Goal: Task Accomplishment & Management: Complete application form

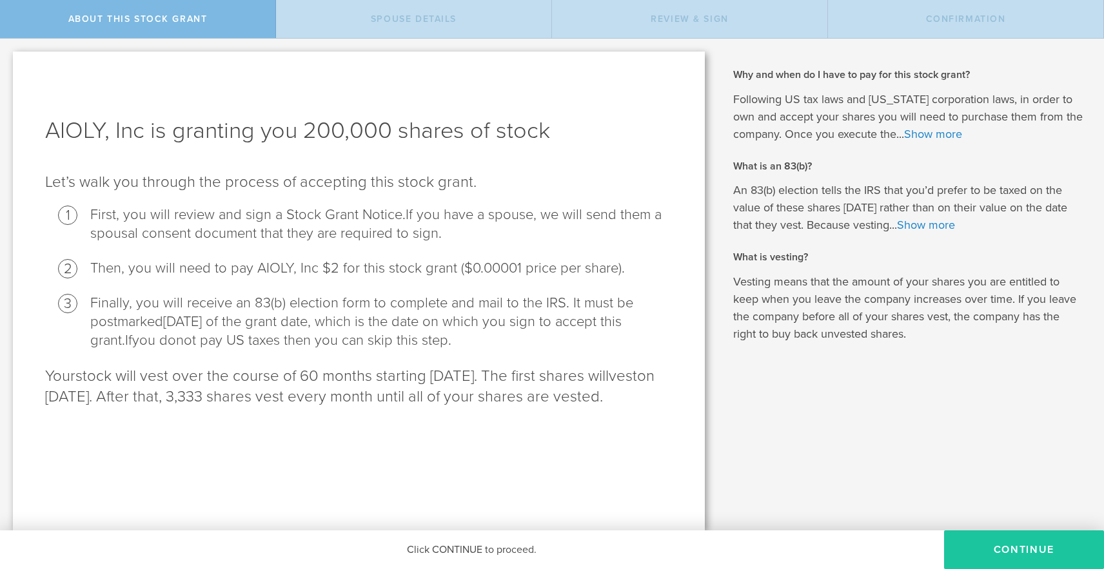
click at [1017, 547] on button "CONTINUE" at bounding box center [1024, 550] width 160 height 39
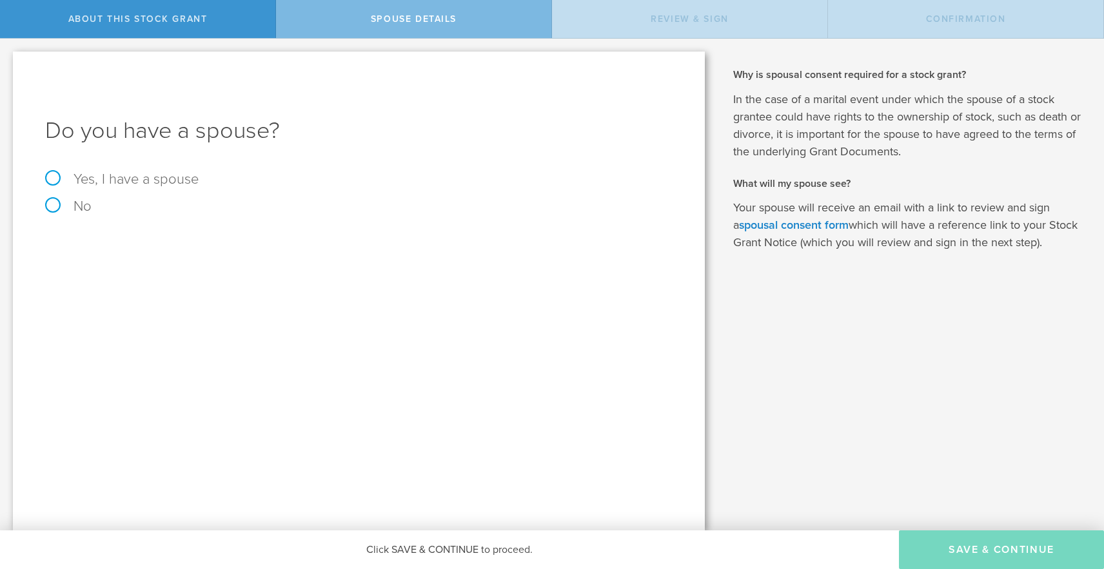
click at [50, 205] on label "No" at bounding box center [358, 206] width 627 height 14
click at [8, 59] on input "No" at bounding box center [4, 49] width 8 height 21
radio input "true"
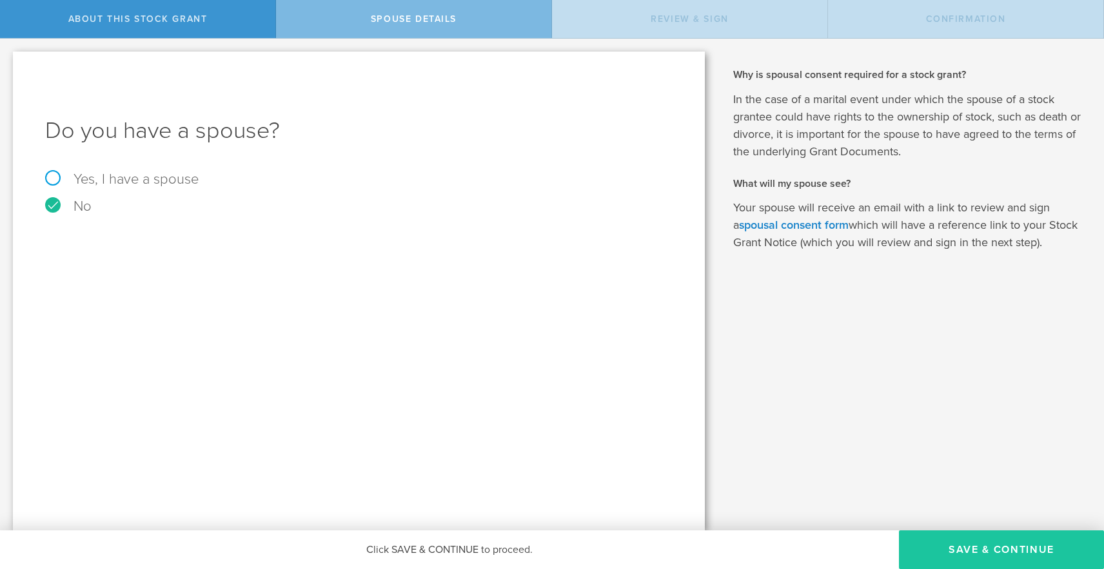
click at [1004, 550] on button "Save & Continue" at bounding box center [1001, 550] width 205 height 39
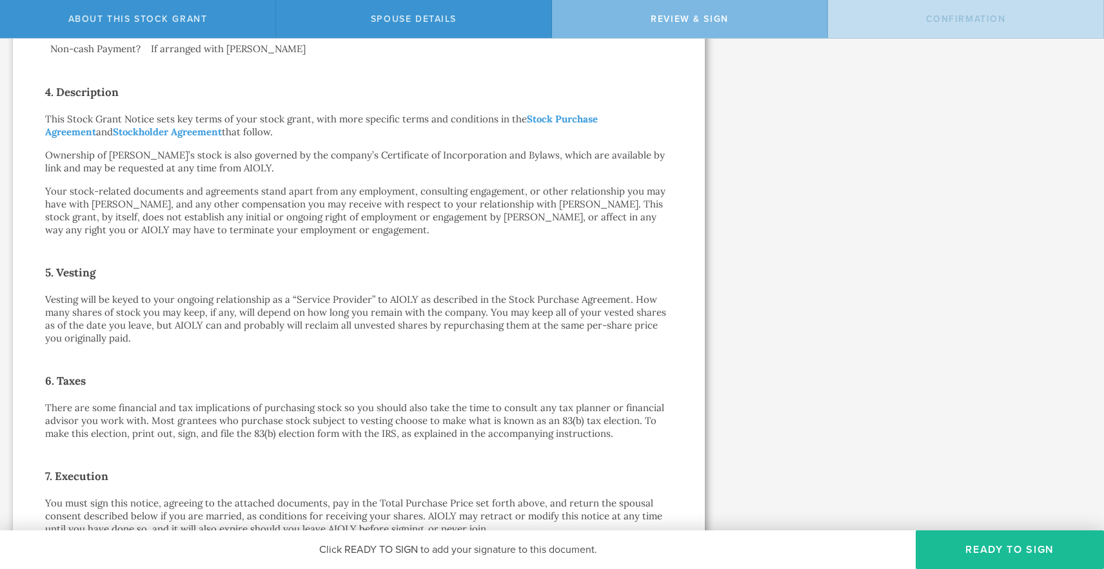
scroll to position [843, 0]
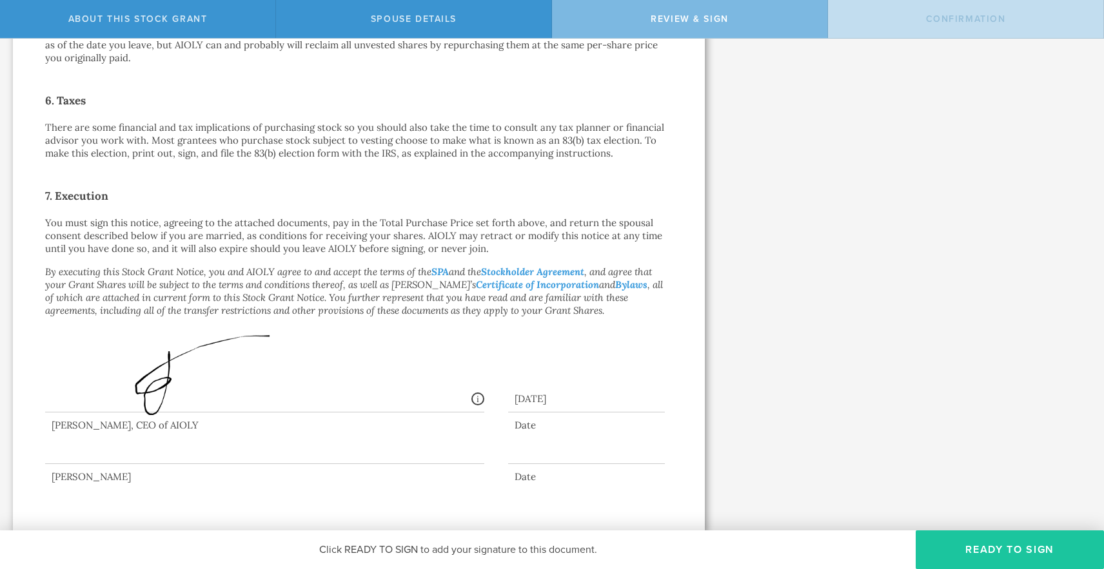
click at [994, 548] on button "Ready to Sign" at bounding box center [1009, 550] width 188 height 39
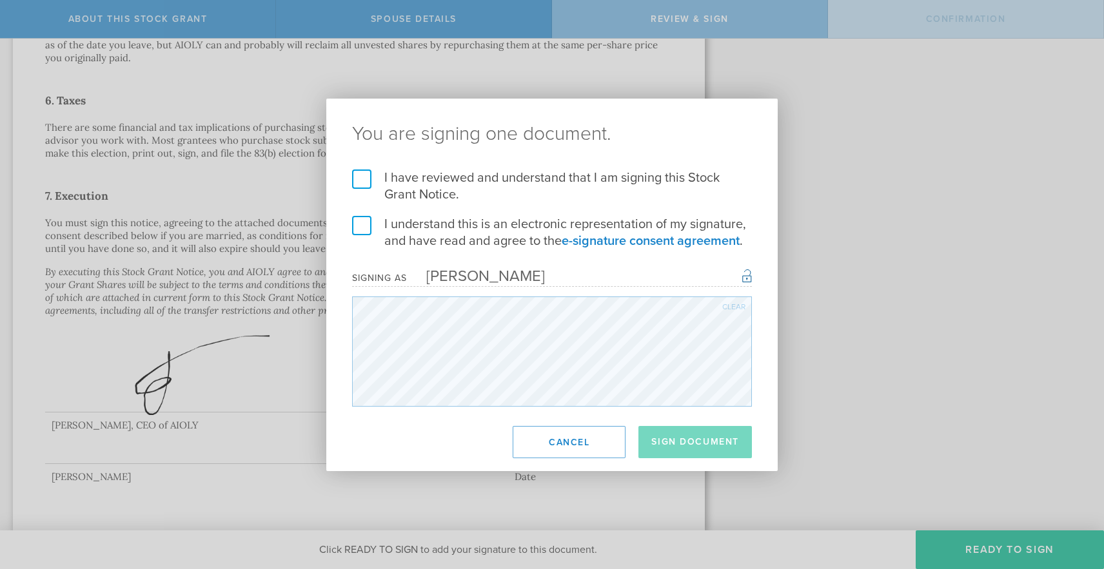
click at [359, 176] on label "I have reviewed and understand that I am signing this Stock Grant Notice." at bounding box center [552, 187] width 400 height 34
click at [0, 0] on input "I have reviewed and understand that I am signing this Stock Grant Notice." at bounding box center [0, 0] width 0 height 0
click at [363, 222] on label "I understand this is an electronic representation of my signature, and have rea…" at bounding box center [552, 233] width 400 height 34
click at [0, 0] on input "I understand this is an electronic representation of my signature, and have rea…" at bounding box center [0, 0] width 0 height 0
click at [697, 440] on button "Sign Document" at bounding box center [694, 442] width 113 height 32
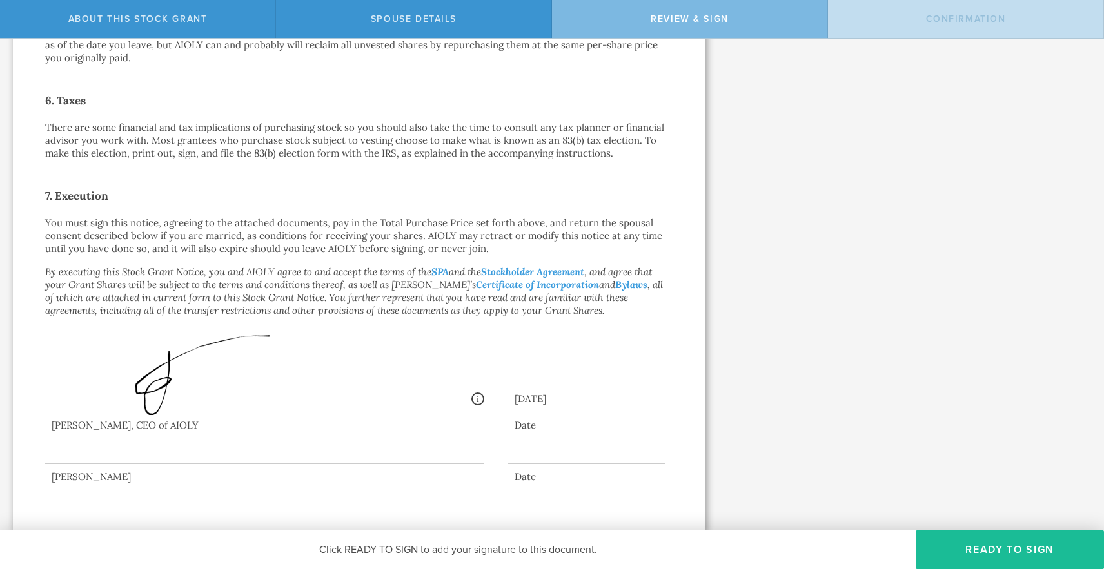
scroll to position [0, 0]
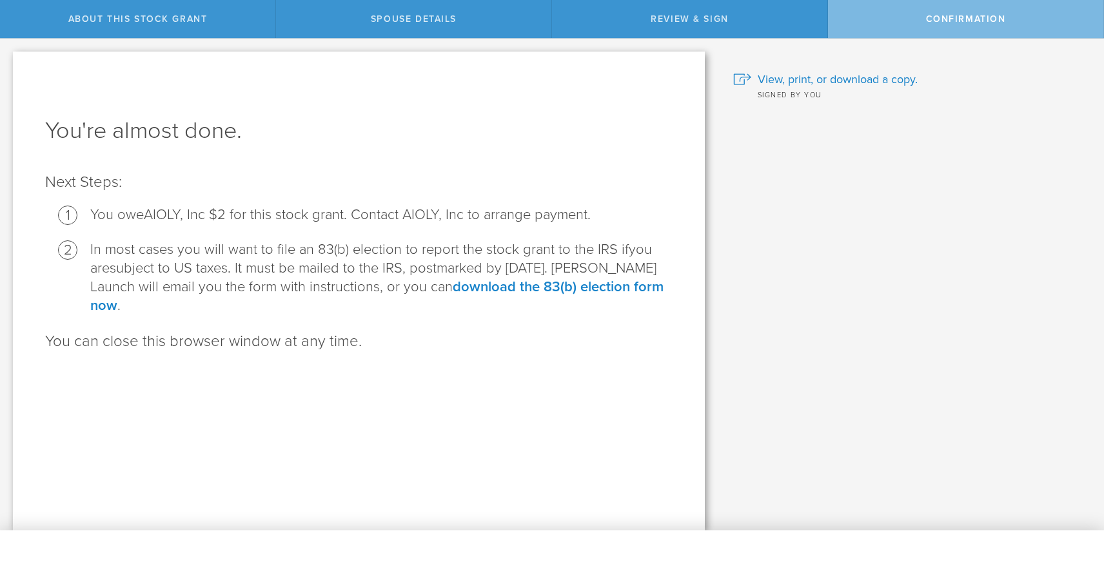
click at [786, 208] on div "Why and when do I have to pay for this stock grant? Following US tax laws and […" at bounding box center [911, 285] width 386 height 492
click at [530, 366] on div "You're almost done. Next Steps: You owe AIOLY, Inc $2 for this stock grant. Con…" at bounding box center [359, 291] width 692 height 479
click at [864, 79] on span "View, print, or download a copy." at bounding box center [837, 79] width 160 height 17
click at [620, 351] on div "You're almost done. Next Steps: You owe AIOLY, Inc $2 for this stock grant. Con…" at bounding box center [359, 291] width 692 height 479
